Goal: Transaction & Acquisition: Purchase product/service

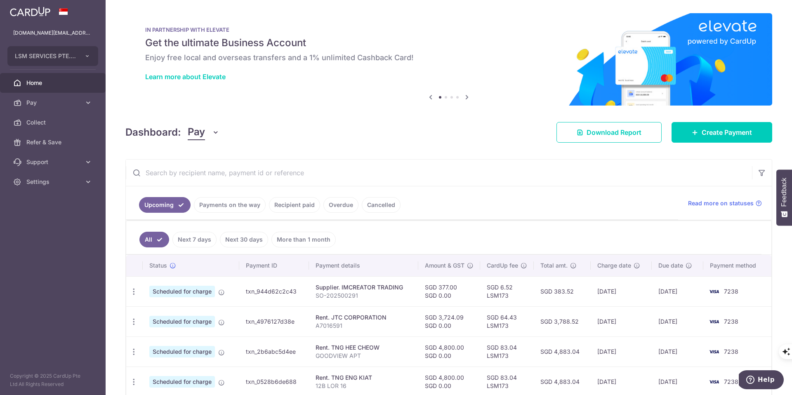
click at [26, 14] on img at bounding box center [30, 12] width 40 height 10
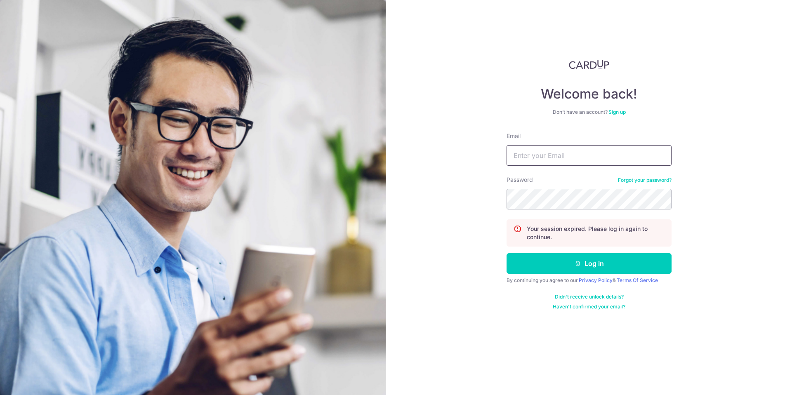
click at [543, 157] on input "Email" at bounding box center [589, 155] width 165 height 21
type input "lsm.services@yahoo.com"
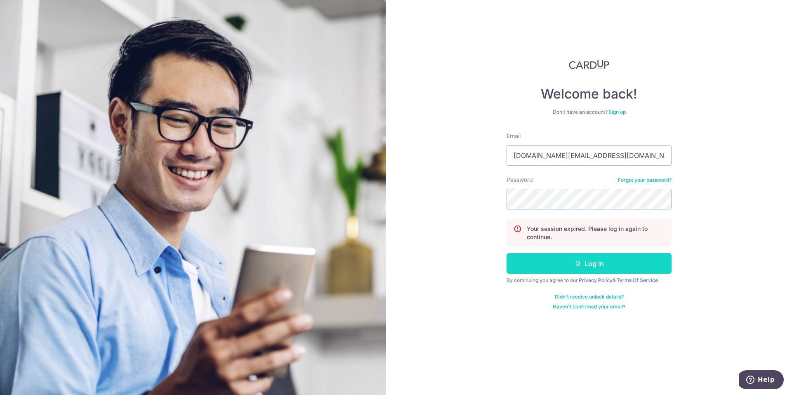
click at [587, 268] on button "Log in" at bounding box center [589, 263] width 165 height 21
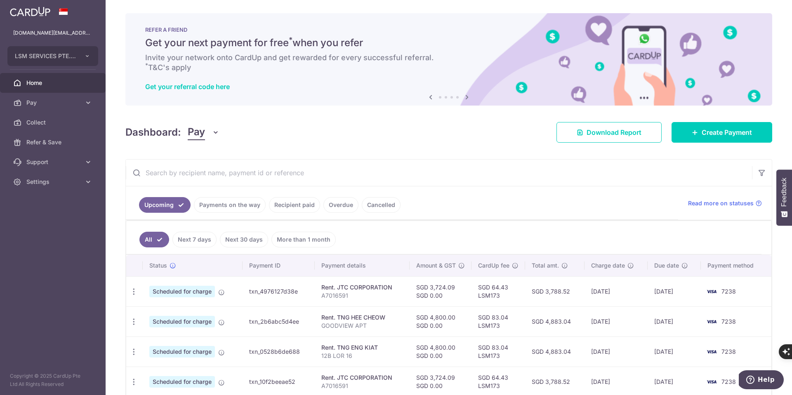
click at [227, 201] on link "Payments on the way" at bounding box center [230, 205] width 72 height 16
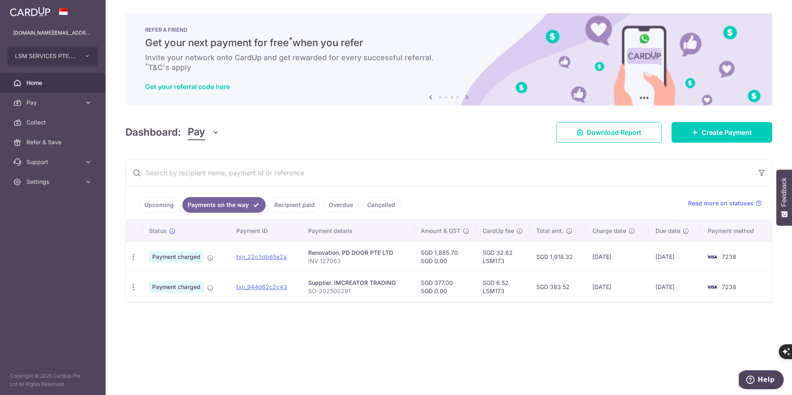
click at [299, 207] on link "Recipient paid" at bounding box center [294, 205] width 51 height 16
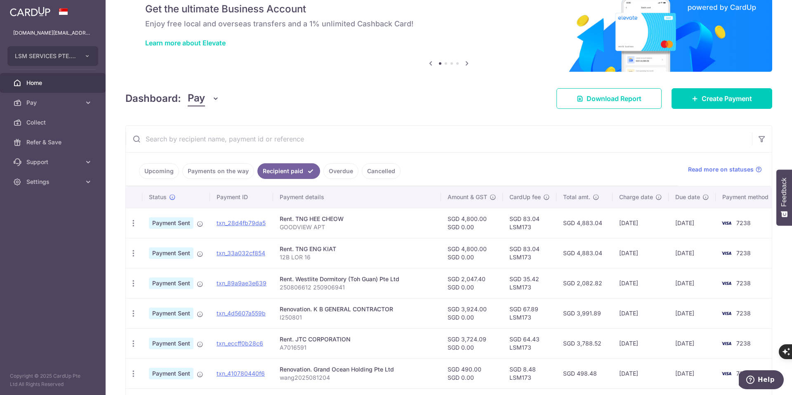
scroll to position [34, 0]
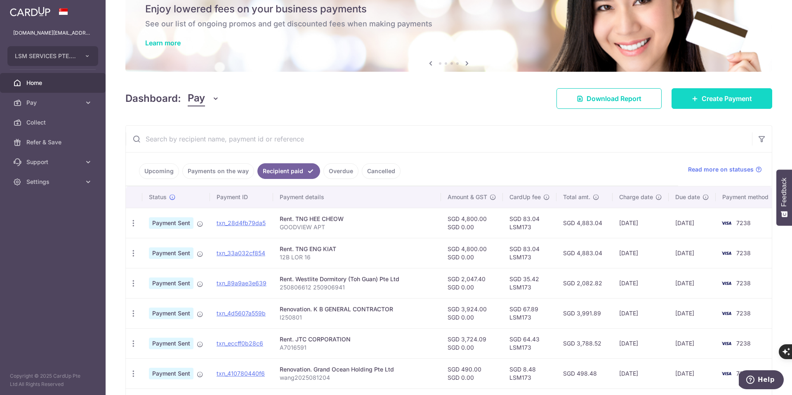
click at [723, 102] on span "Create Payment" at bounding box center [727, 99] width 50 height 10
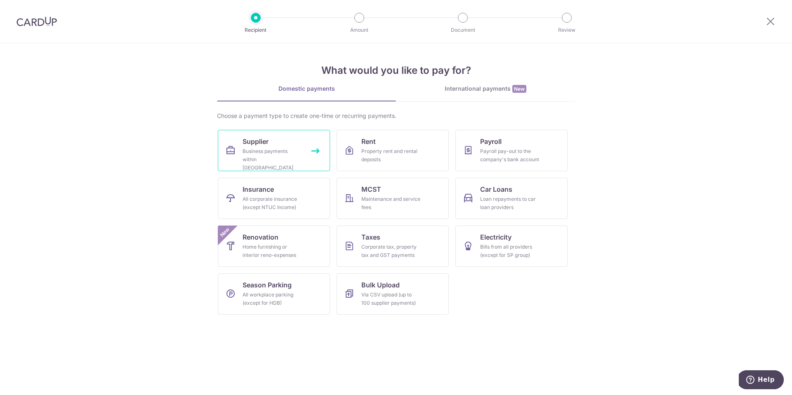
click at [320, 152] on link "Supplier Business payments within Singapore" at bounding box center [274, 150] width 112 height 41
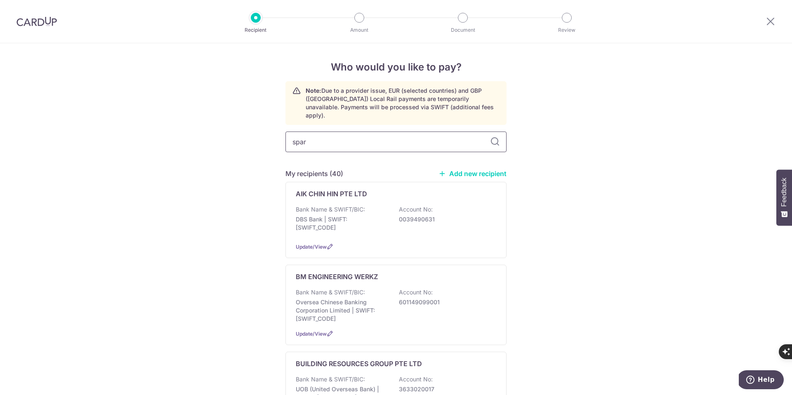
type input "spark"
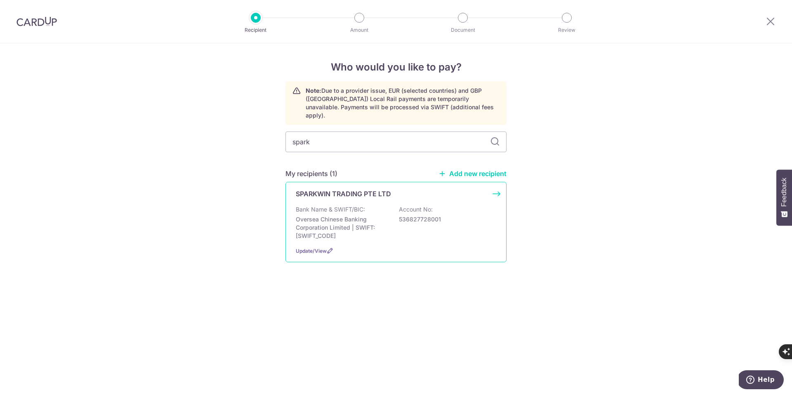
click at [494, 185] on div "SPARKWIN TRADING PTE LTD Bank Name & SWIFT/BIC: Oversea Chinese Banking Corpora…" at bounding box center [396, 222] width 221 height 80
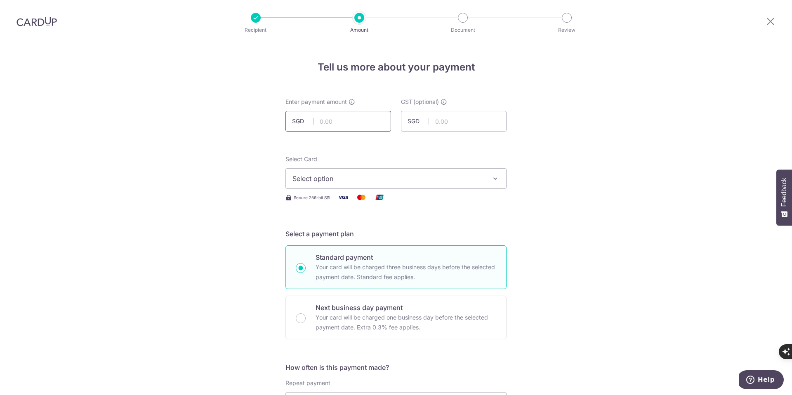
click at [343, 119] on input "text" at bounding box center [339, 121] width 106 height 21
type input "724.87"
click button "Add Card" at bounding box center [0, 0] width 0 height 0
click at [351, 116] on input "724.87" at bounding box center [339, 121] width 106 height 21
click at [329, 183] on span "Select option" at bounding box center [389, 179] width 192 height 10
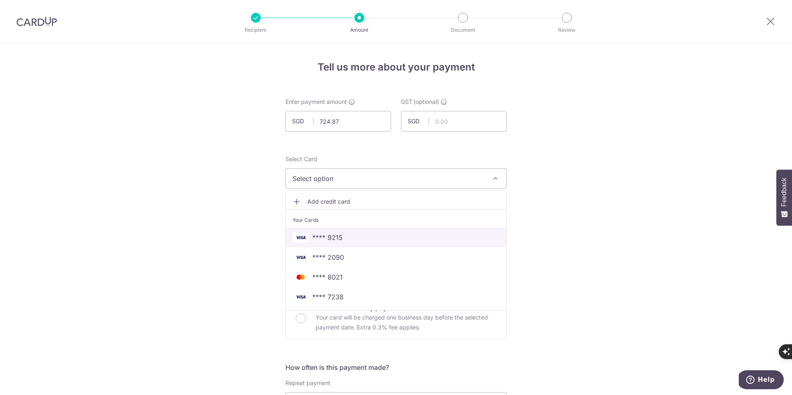
click at [335, 232] on link "**** 9215" at bounding box center [396, 238] width 220 height 20
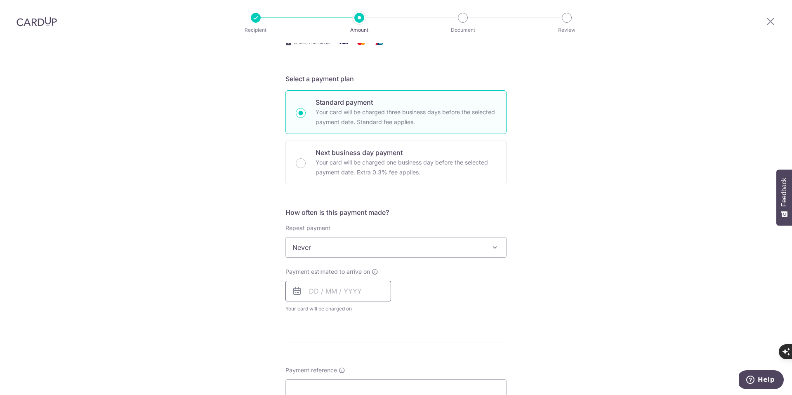
scroll to position [163, 0]
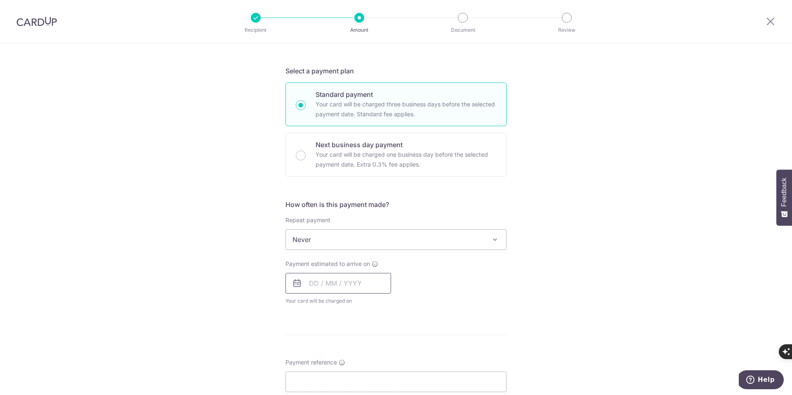
click at [326, 283] on input "text" at bounding box center [339, 283] width 106 height 21
click at [315, 357] on link "8" at bounding box center [318, 358] width 13 height 13
type input "08/09/2025"
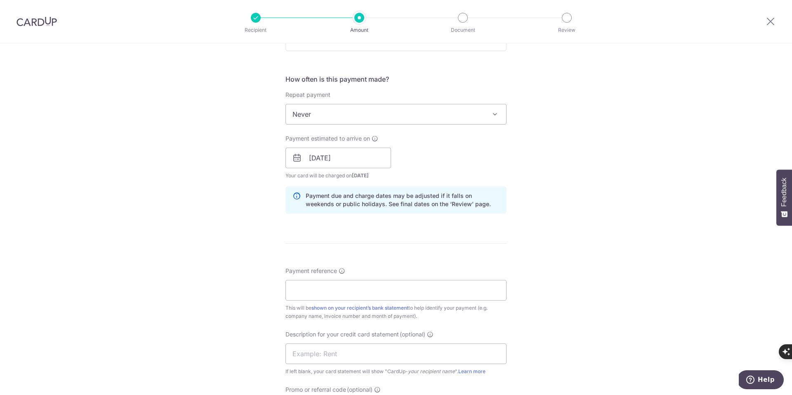
scroll to position [305, 0]
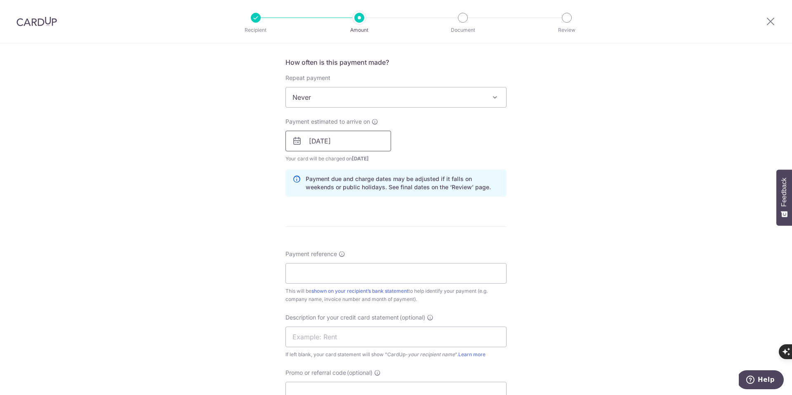
click at [354, 139] on input "[DATE]" at bounding box center [339, 141] width 106 height 21
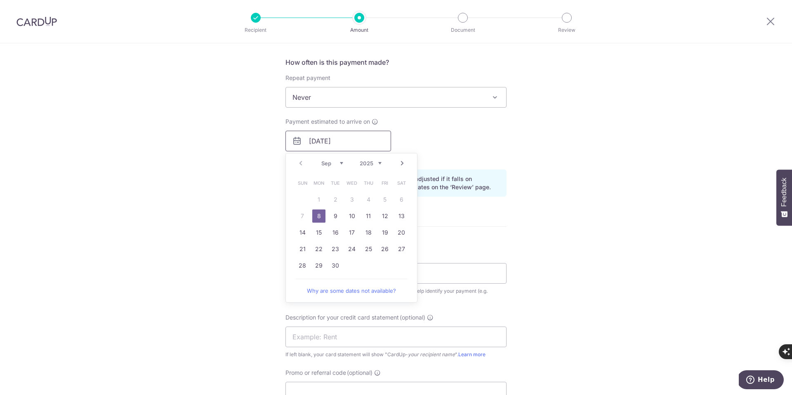
click at [354, 139] on input "[DATE]" at bounding box center [339, 141] width 106 height 21
click at [475, 137] on div "Payment estimated to arrive on 08/09/2025 Prev Next Sep Oct Nov Dec 2025 2026 2…" at bounding box center [396, 140] width 231 height 45
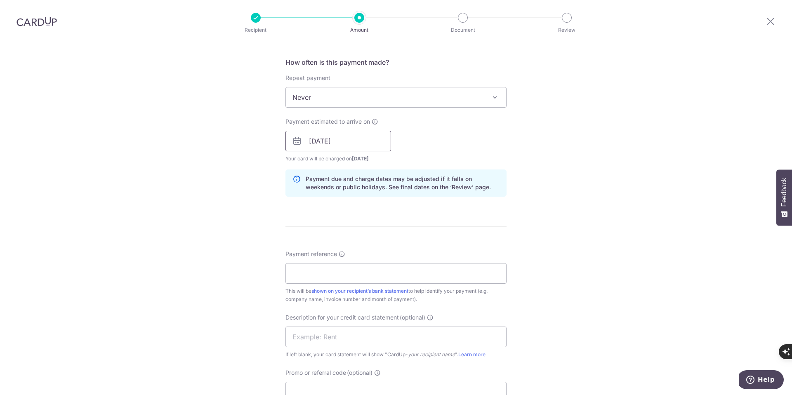
click at [352, 132] on input "08/09/2025" at bounding box center [339, 141] width 106 height 21
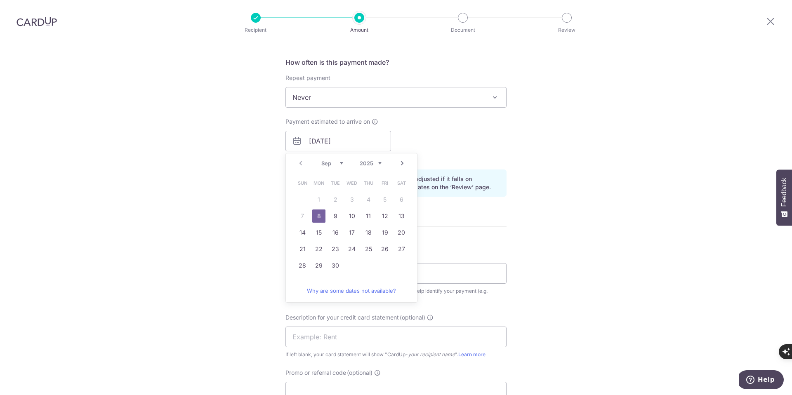
click at [317, 220] on link "8" at bounding box center [318, 216] width 13 height 13
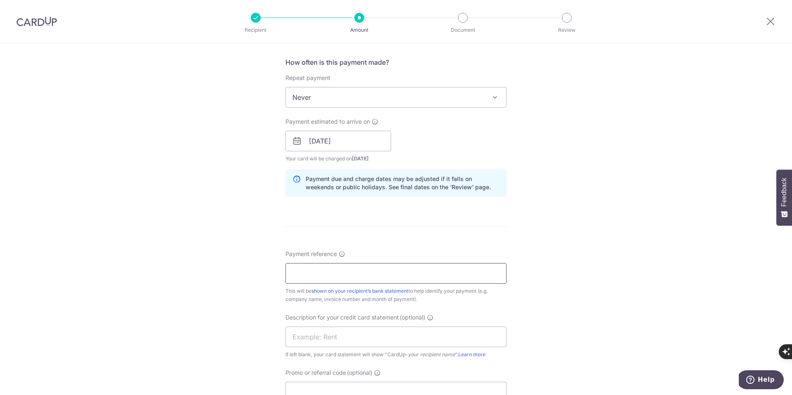
click at [314, 279] on input "Payment reference" at bounding box center [396, 273] width 221 height 21
paste input "155205"
paste input "156666"
paste input "157143"
type input "INV 155205 156666 157143"
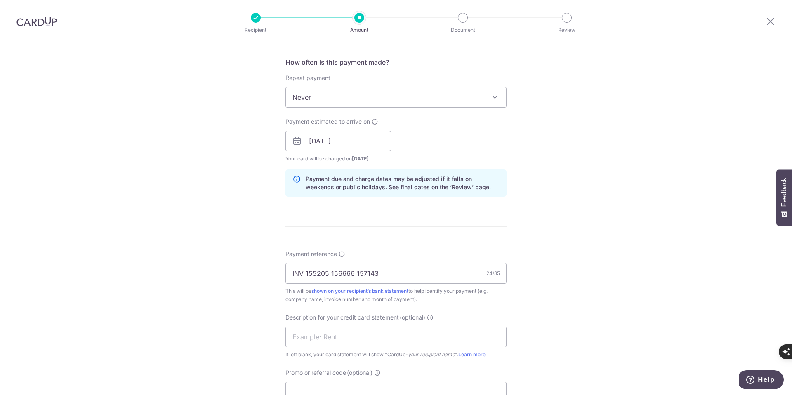
click at [588, 271] on div "Tell us more about your payment Enter payment amount SGD 724.87 724.87 GST (opt…" at bounding box center [396, 156] width 792 height 836
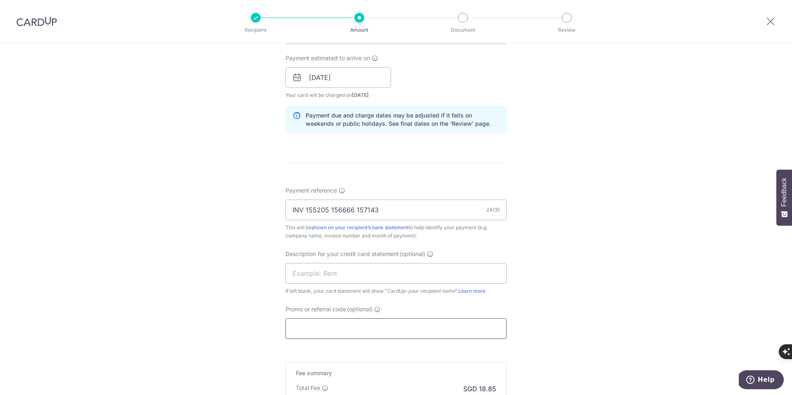
scroll to position [376, 0]
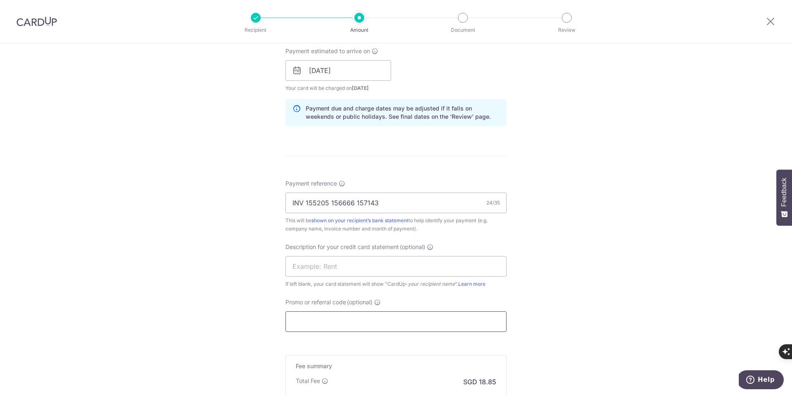
click at [370, 317] on input "Promo or referral code (optional)" at bounding box center [396, 322] width 221 height 21
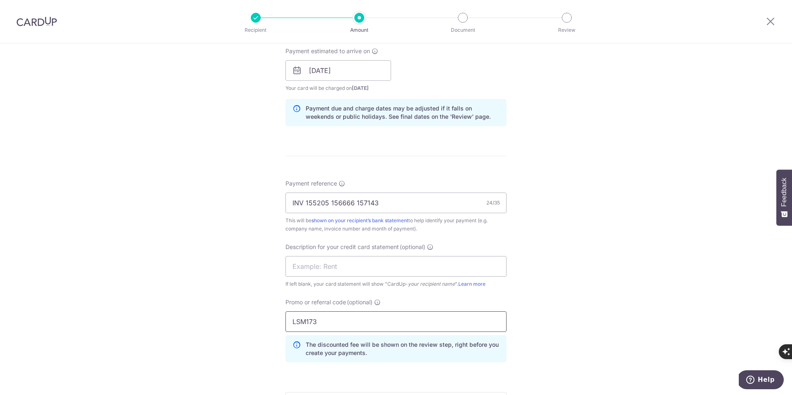
type input "LSM173"
click at [548, 313] on div "Tell us more about your payment Enter payment amount SGD 724.87 724.87 GST (opt…" at bounding box center [396, 103] width 792 height 873
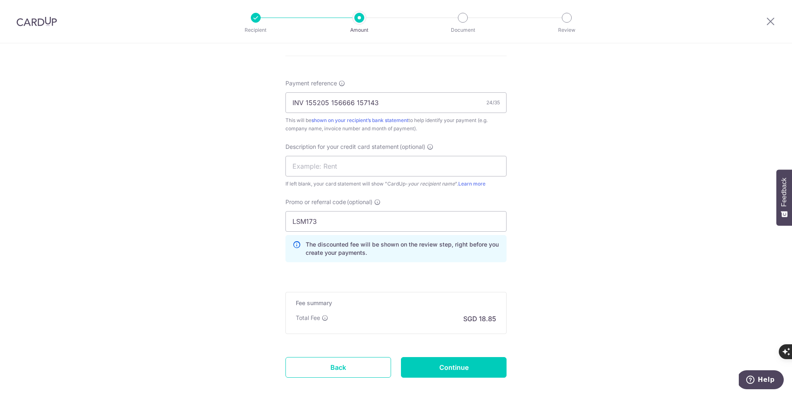
scroll to position [485, 0]
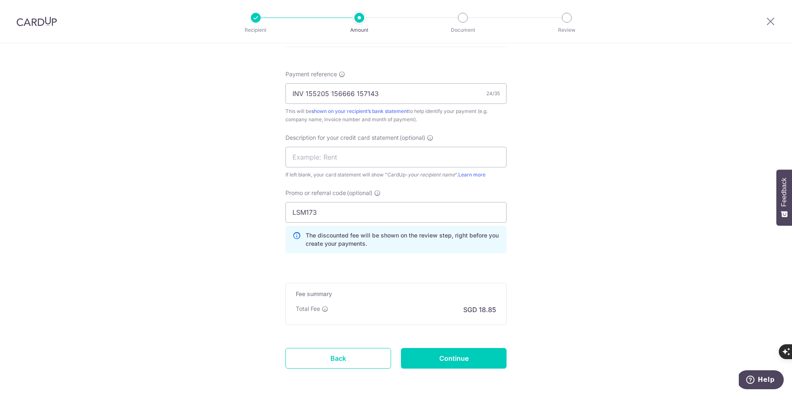
click at [462, 369] on form "Enter payment amount SGD 724.87 724.87 GST (optional) SGD Select Card **** 9215…" at bounding box center [396, 3] width 221 height 780
click at [461, 359] on input "Continue" at bounding box center [454, 358] width 106 height 21
type input "Create Schedule"
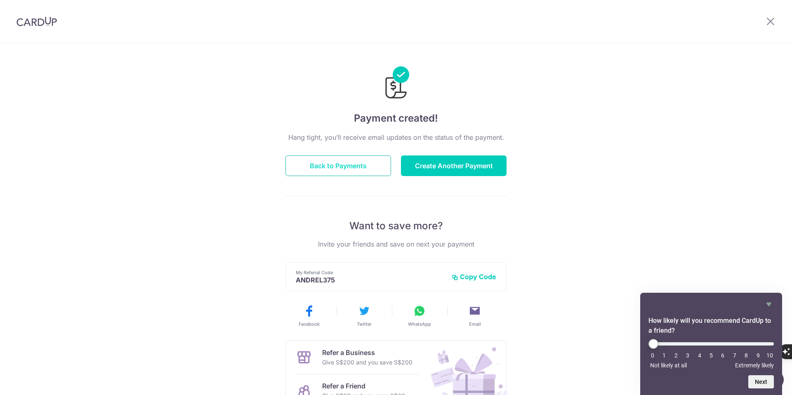
click at [361, 165] on button "Back to Payments" at bounding box center [339, 166] width 106 height 21
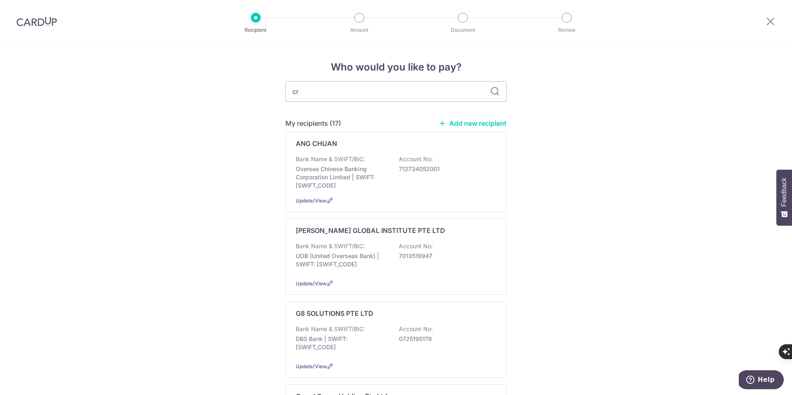
type input "cra"
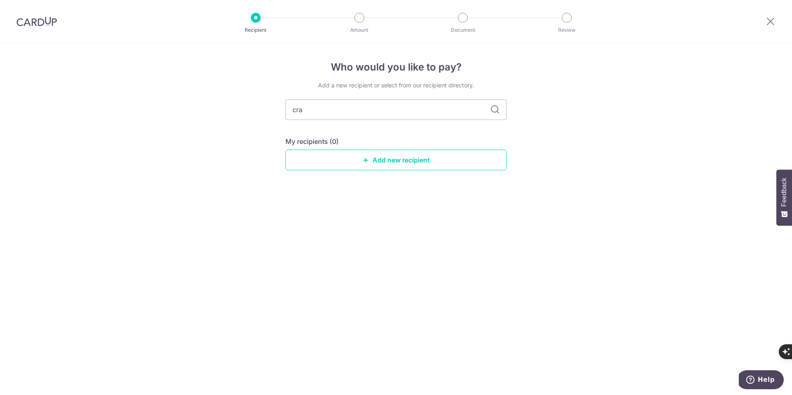
click at [32, 23] on img at bounding box center [37, 22] width 40 height 10
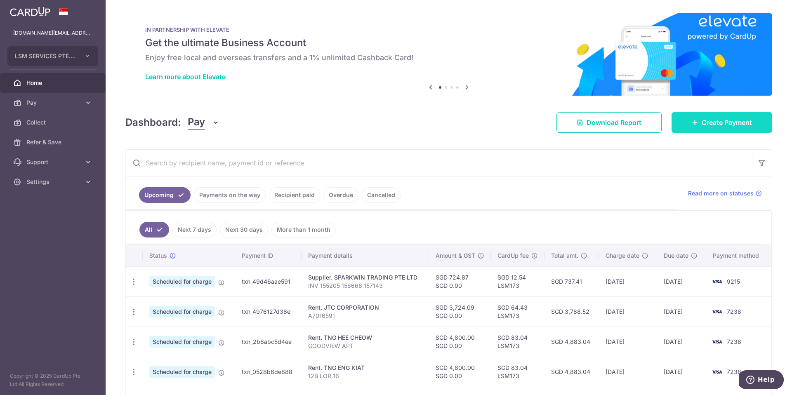
click at [709, 123] on span "Create Payment" at bounding box center [727, 123] width 50 height 10
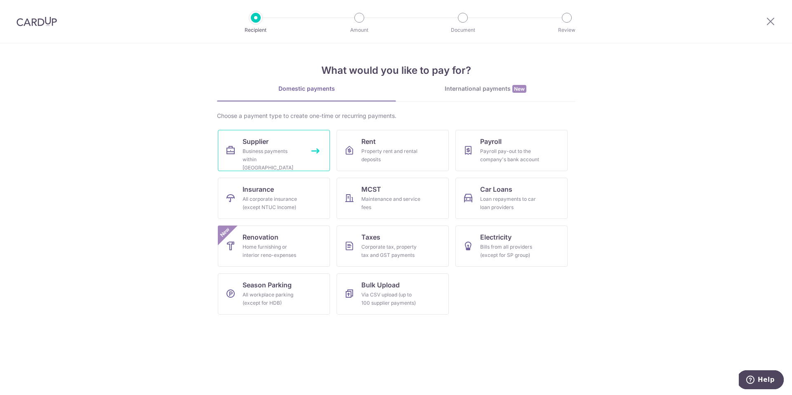
click at [316, 153] on link "Supplier Business payments within Singapore" at bounding box center [274, 150] width 112 height 41
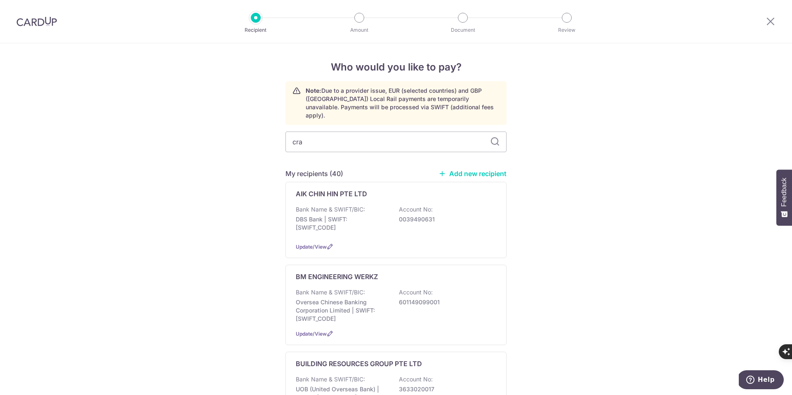
type input "craf"
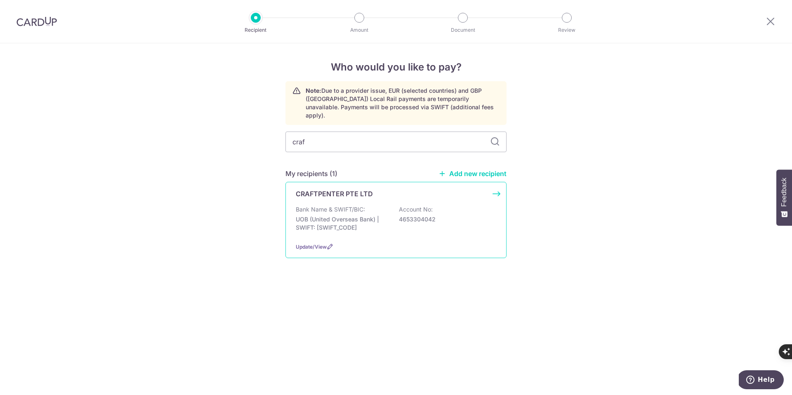
click at [497, 183] on div "CRAFTPENTER PTE LTD Bank Name & SWIFT/BIC: UOB (United Overseas Bank) | SWIFT: …" at bounding box center [396, 220] width 221 height 76
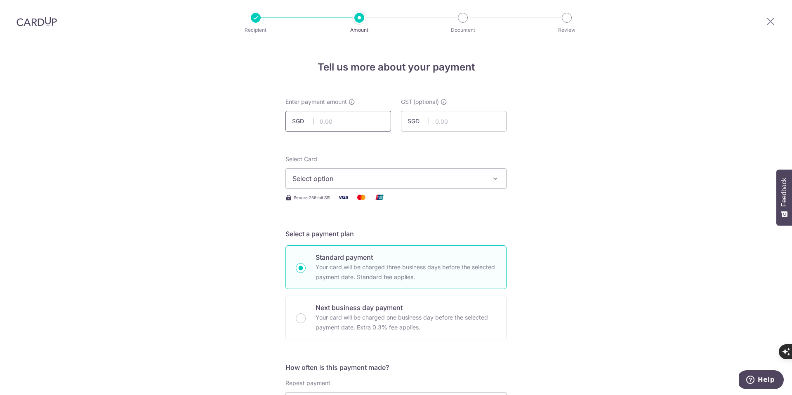
click at [340, 124] on input "text" at bounding box center [339, 121] width 106 height 21
type input "236.46"
click at [324, 177] on span "Select option" at bounding box center [389, 179] width 192 height 10
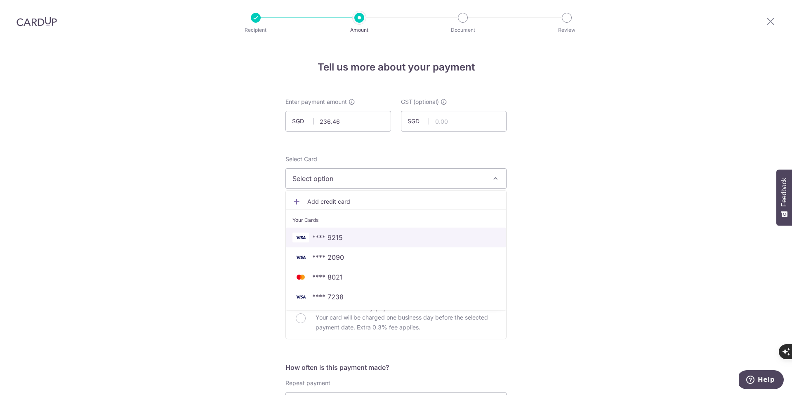
click at [329, 233] on span "**** 9215" at bounding box center [327, 238] width 31 height 10
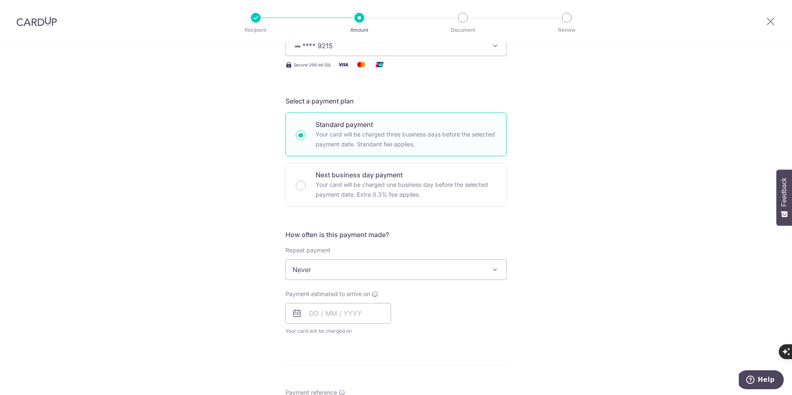
scroll to position [132, 0]
click at [320, 313] on input "text" at bounding box center [339, 314] width 106 height 21
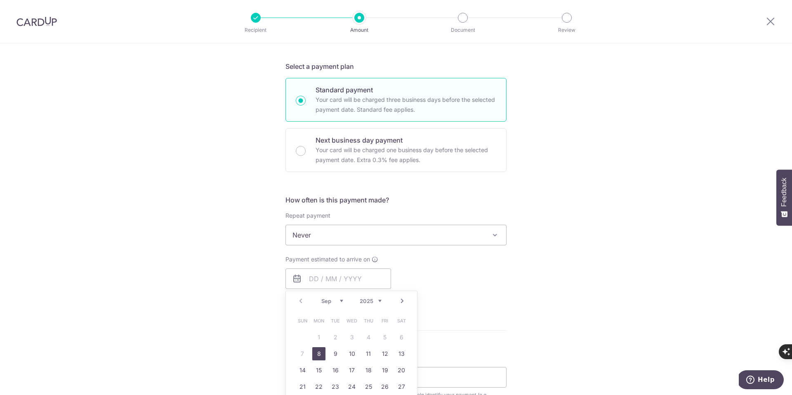
click at [319, 353] on link "8" at bounding box center [318, 353] width 13 height 13
type input "[DATE]"
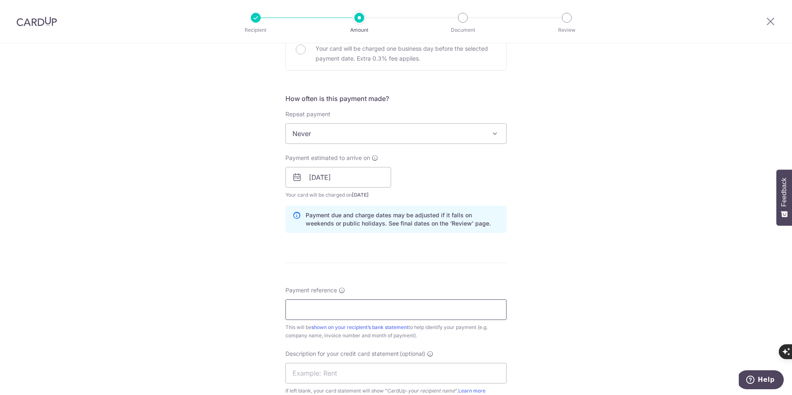
scroll to position [276, 0]
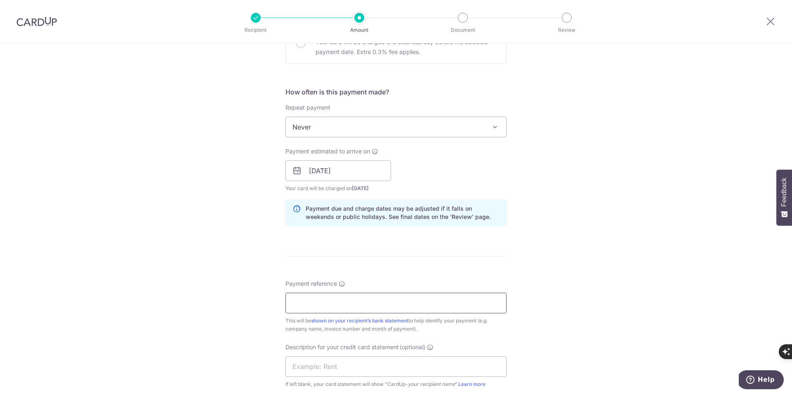
click at [309, 301] on input "Payment reference" at bounding box center [396, 303] width 221 height 21
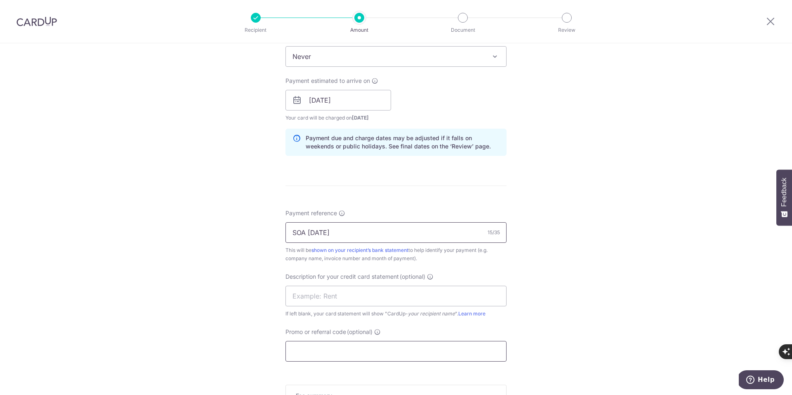
type input "SOA [DATE]"
click at [315, 356] on input "Promo or referral code (optional)" at bounding box center [396, 351] width 221 height 21
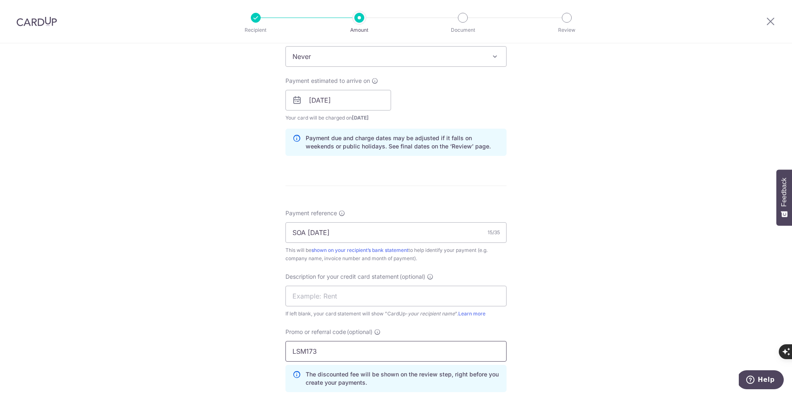
type input "LSM173"
click at [255, 326] on div "Tell us more about your payment Enter payment amount SGD 236.46 236.46 GST (opt…" at bounding box center [396, 133] width 792 height 873
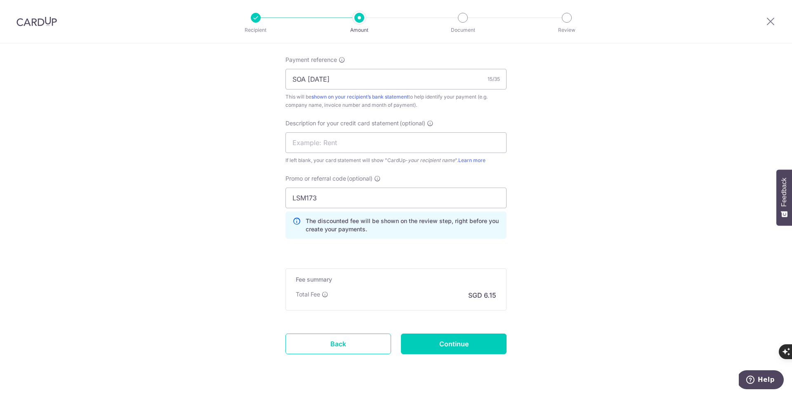
scroll to position [521, 0]
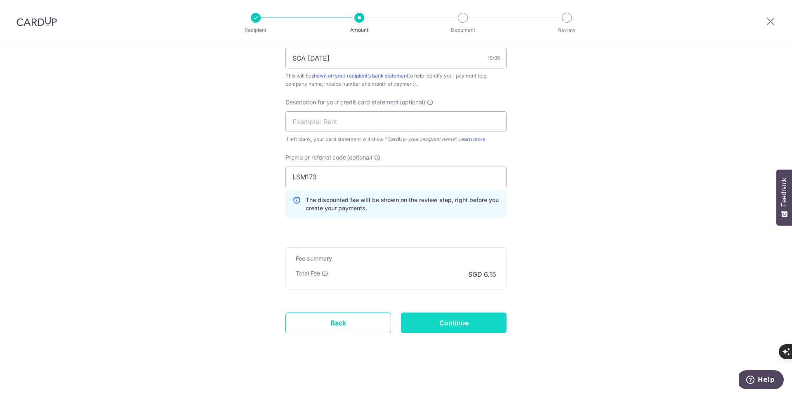
click at [456, 326] on input "Continue" at bounding box center [454, 323] width 106 height 21
type input "Create Schedule"
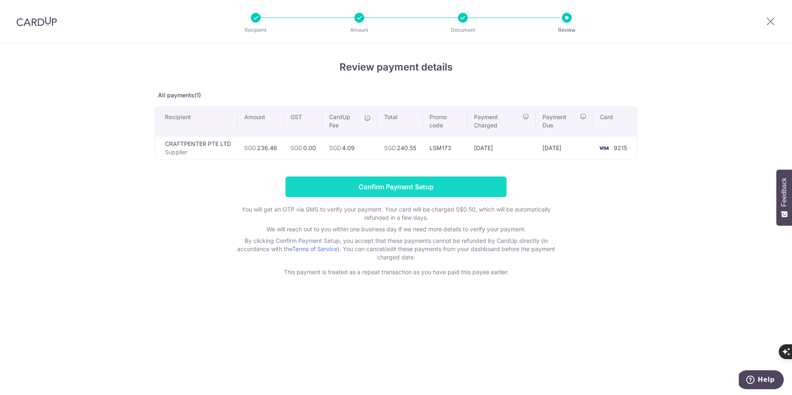
click at [391, 193] on input "Confirm Payment Setup" at bounding box center [396, 187] width 221 height 21
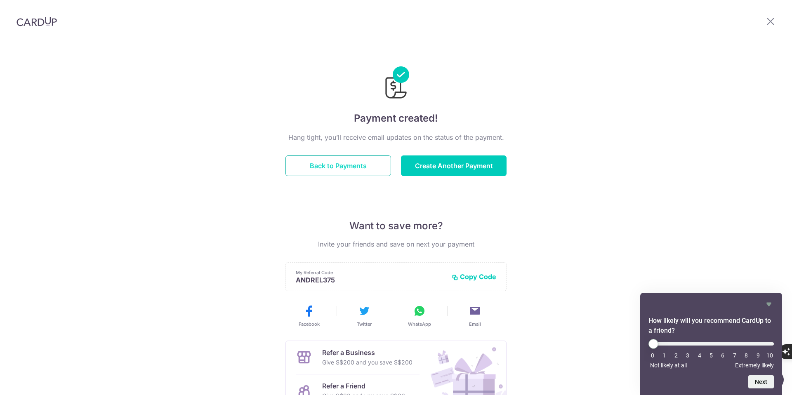
click at [332, 170] on button "Back to Payments" at bounding box center [339, 166] width 106 height 21
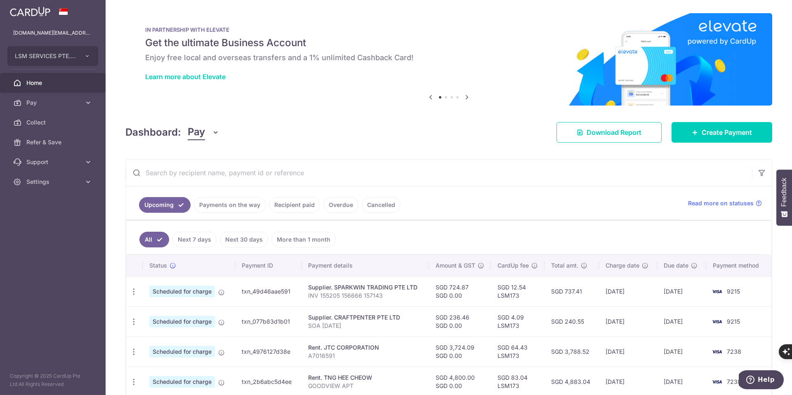
scroll to position [55, 0]
